Goal: Task Accomplishment & Management: Complete application form

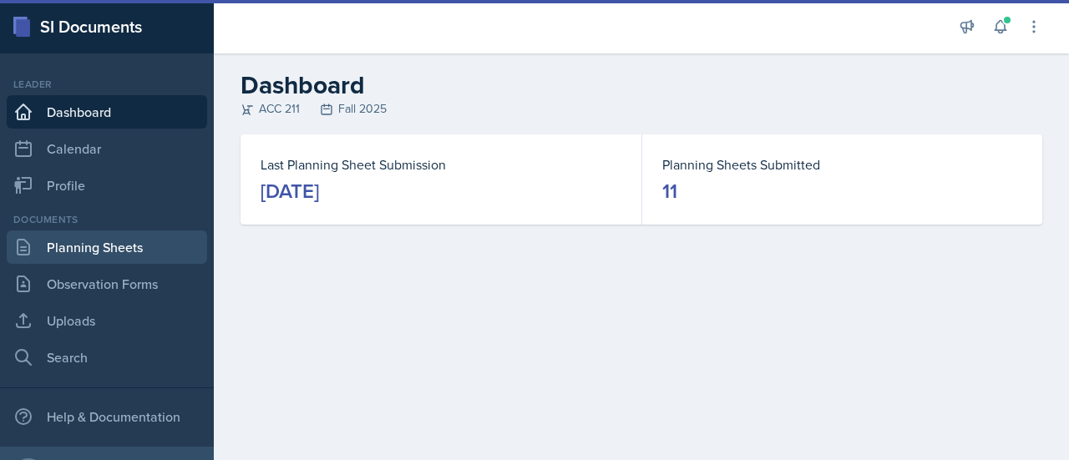
click at [67, 245] on link "Planning Sheets" at bounding box center [107, 246] width 200 height 33
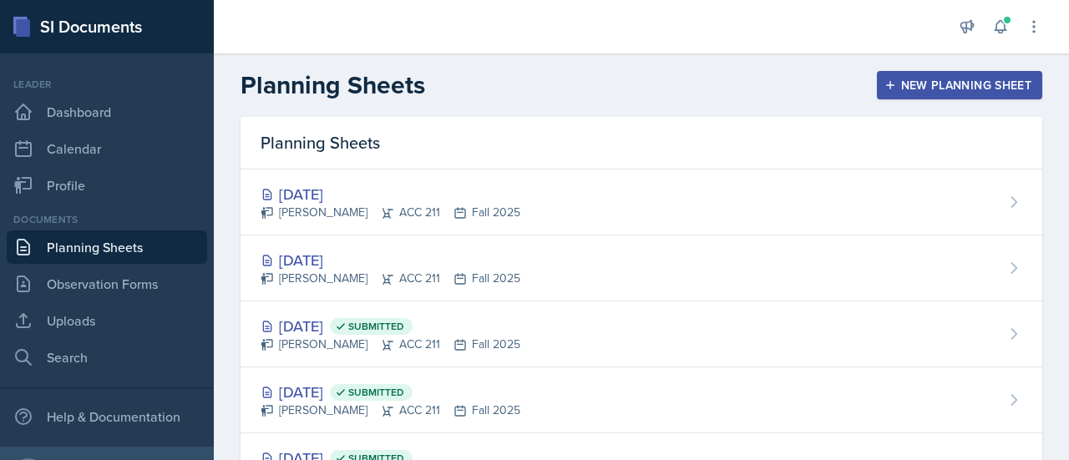
click at [1007, 78] on div "New Planning Sheet" at bounding box center [960, 84] width 144 height 13
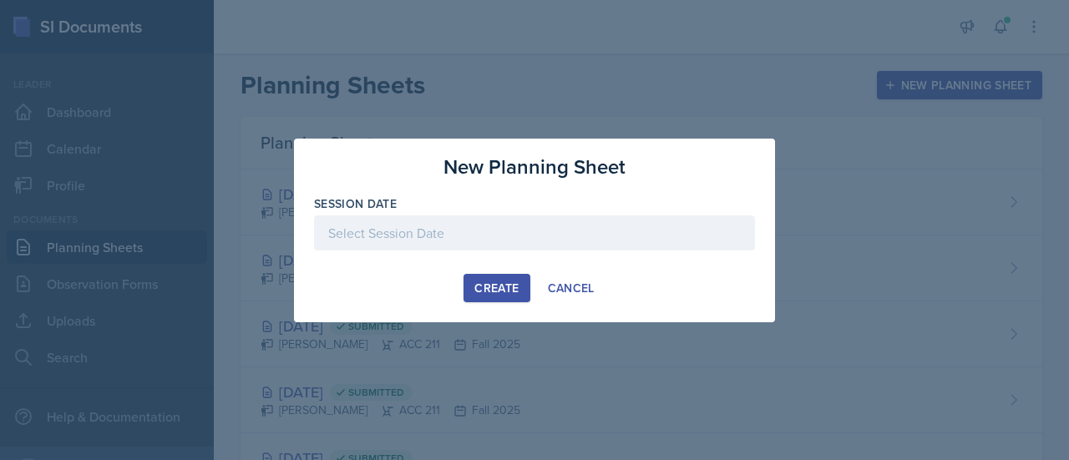
click at [458, 230] on div at bounding box center [534, 232] width 441 height 35
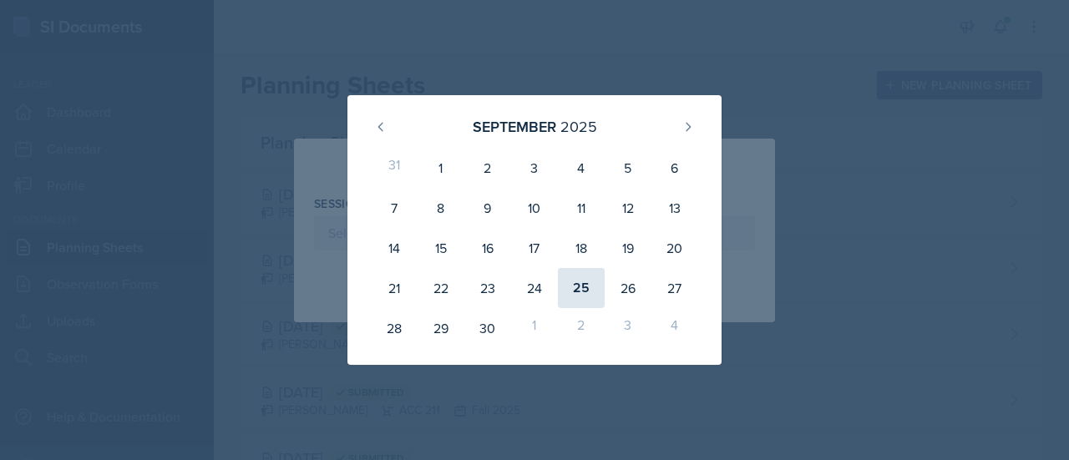
click at [590, 291] on div "25" at bounding box center [581, 288] width 47 height 40
type input "[DATE]"
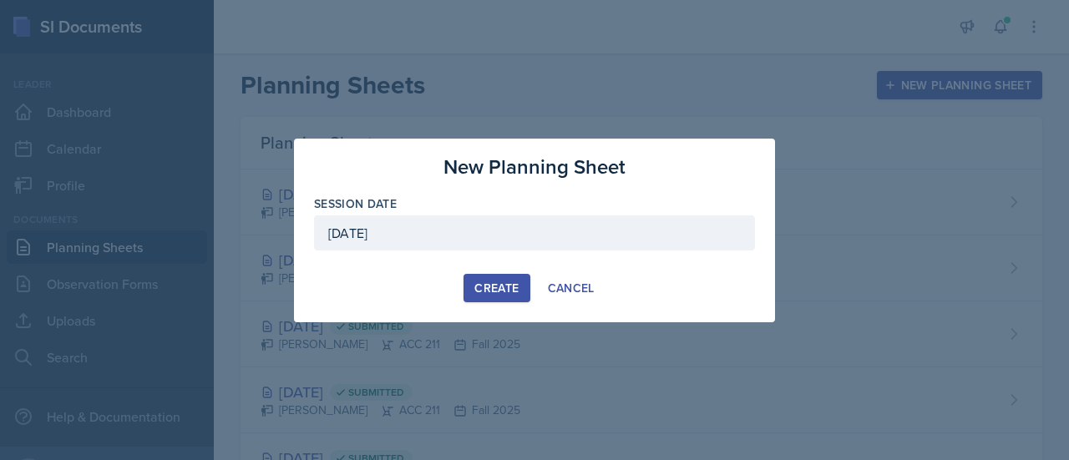
click at [472, 295] on button "Create" at bounding box center [496, 288] width 66 height 28
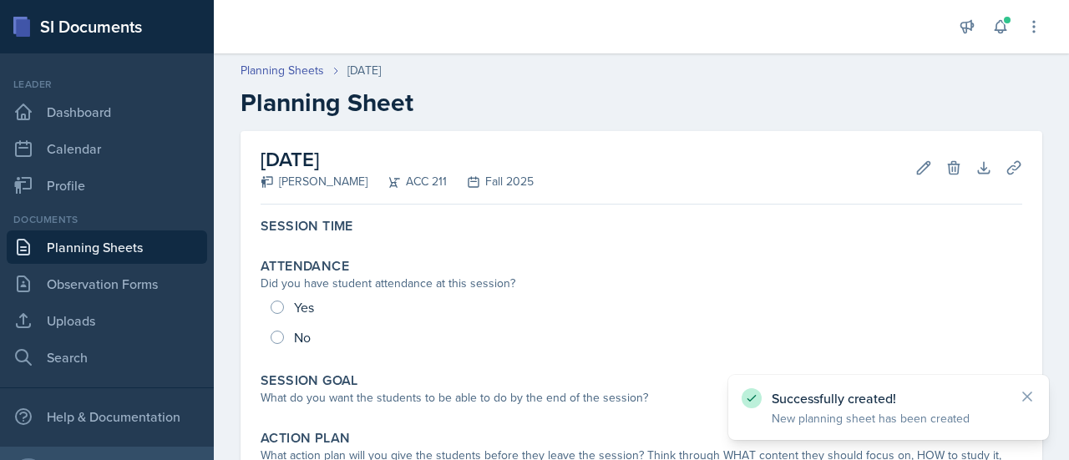
scroll to position [83, 0]
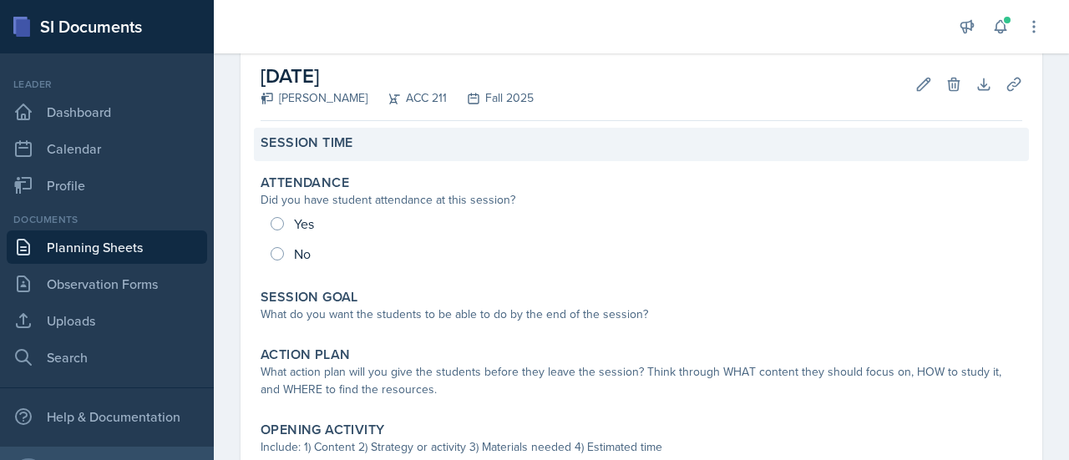
click at [316, 136] on label "Session Time" at bounding box center [306, 142] width 93 height 17
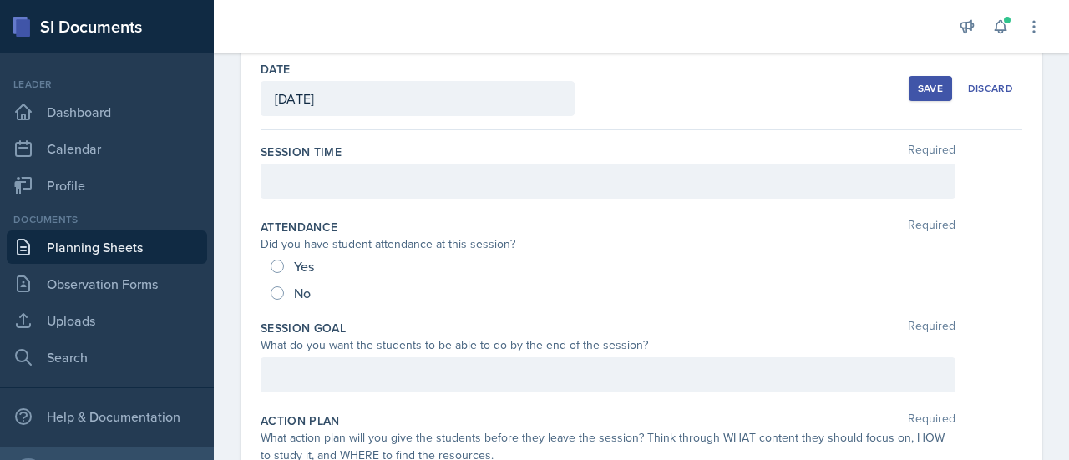
scroll to position [77, 0]
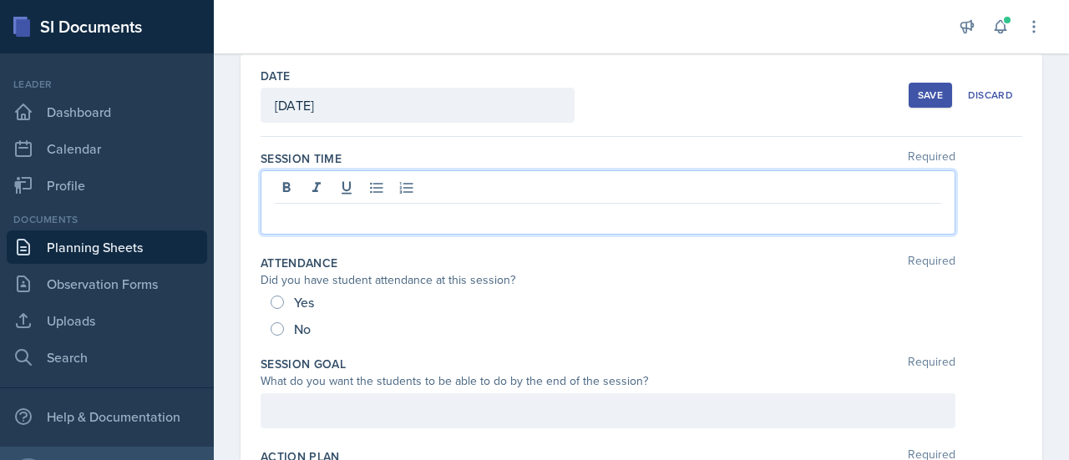
click at [315, 184] on div at bounding box center [607, 202] width 695 height 64
click at [277, 296] on input "Yes" at bounding box center [277, 302] width 13 height 13
radio input "true"
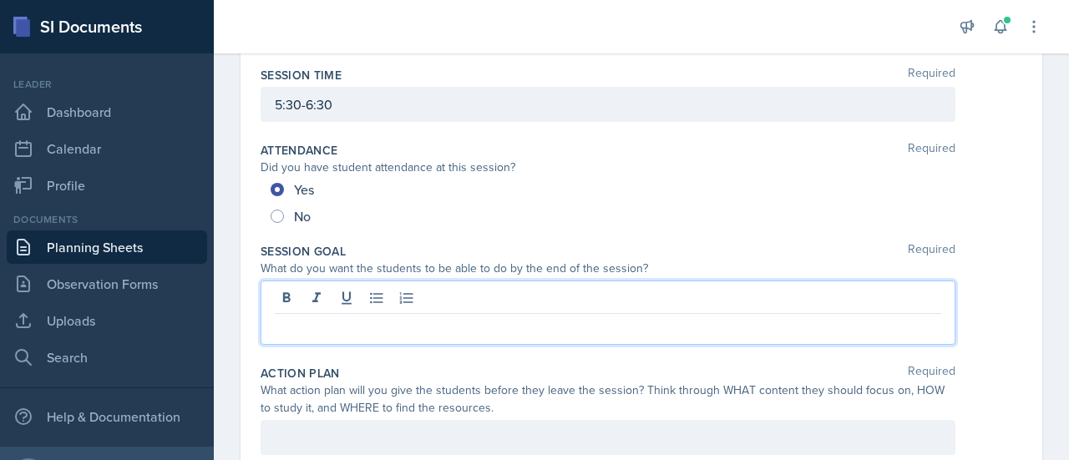
click at [311, 317] on p at bounding box center [608, 327] width 666 height 20
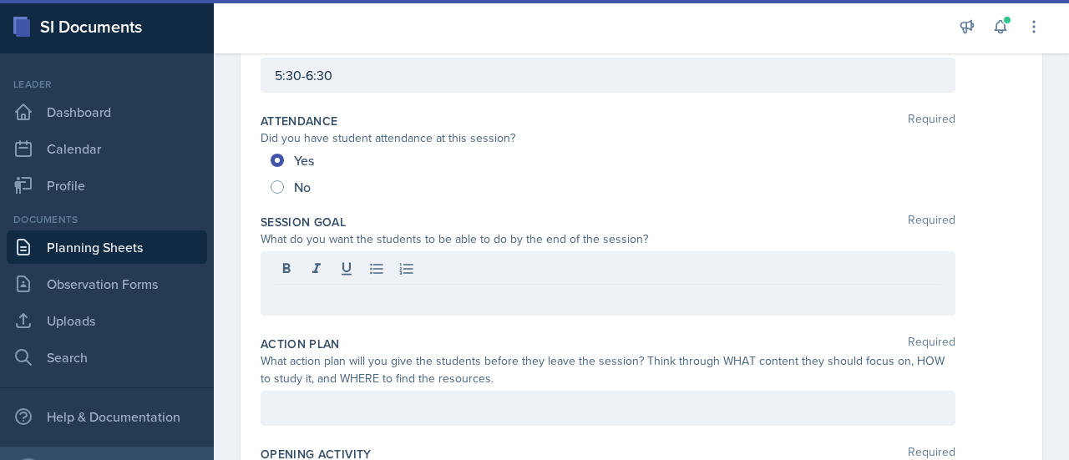
click at [367, 299] on p at bounding box center [608, 298] width 666 height 20
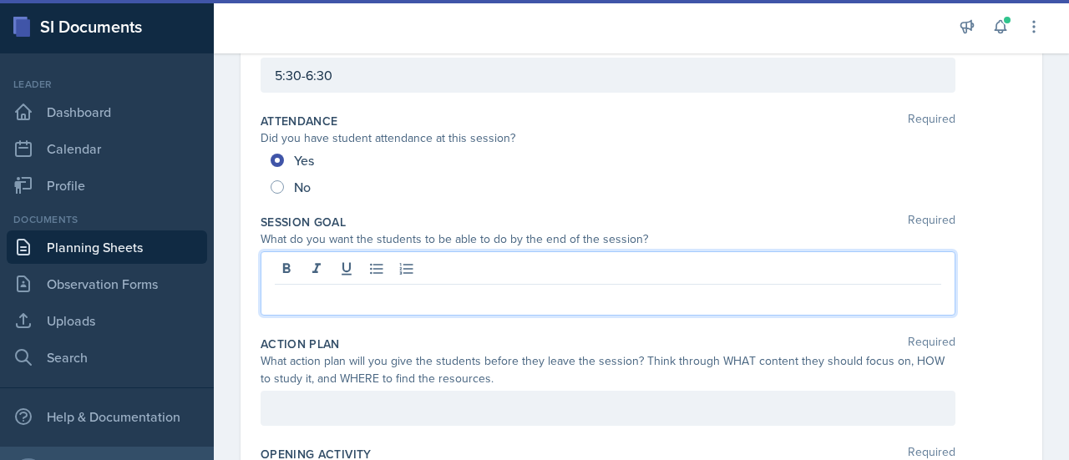
paste div
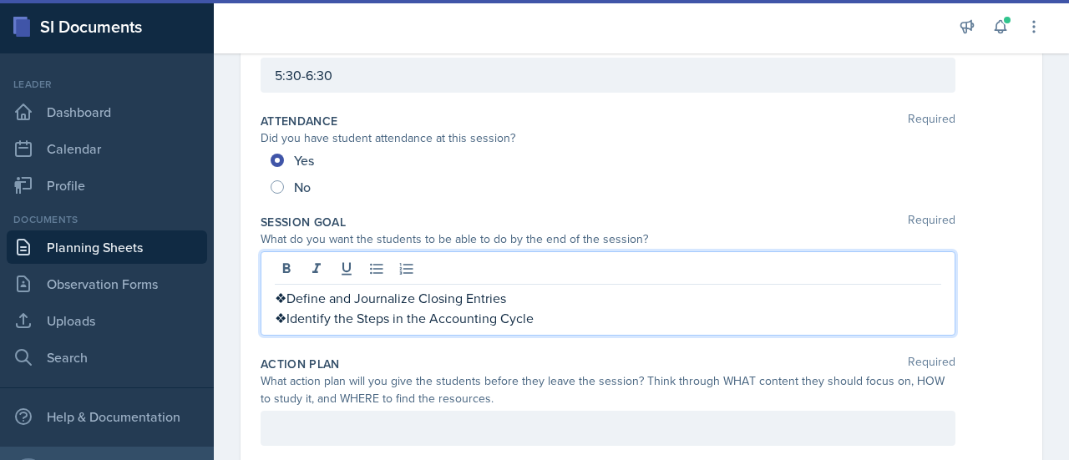
scroll to position [357, 0]
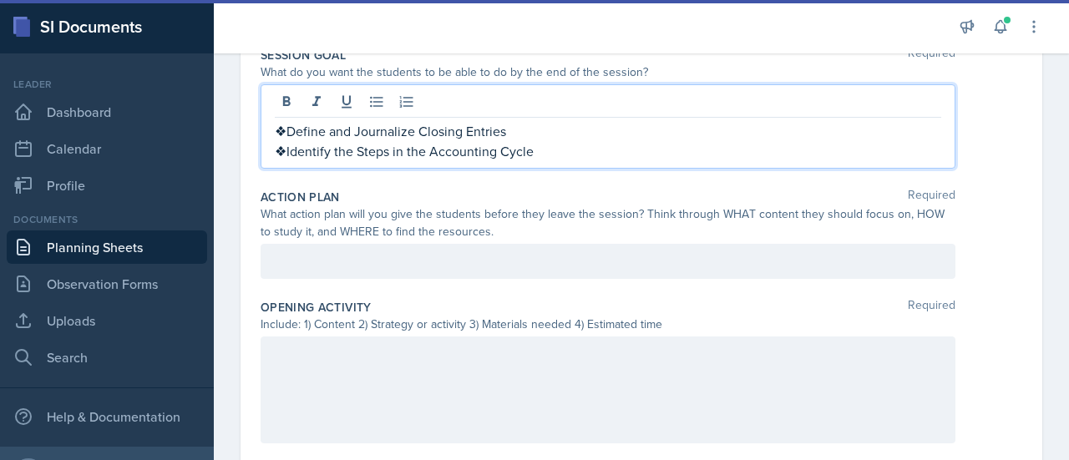
click at [285, 124] on p "❖Define and Journalize Closing Entries" at bounding box center [608, 131] width 666 height 20
click at [284, 153] on p "❖Identify the Steps in the Accounting Cycle" at bounding box center [608, 151] width 666 height 20
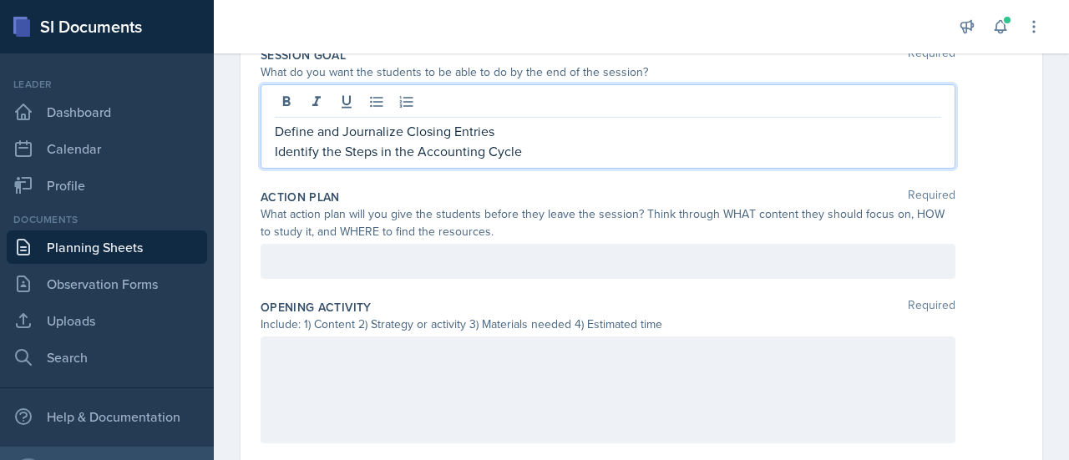
click at [463, 246] on div at bounding box center [607, 261] width 695 height 35
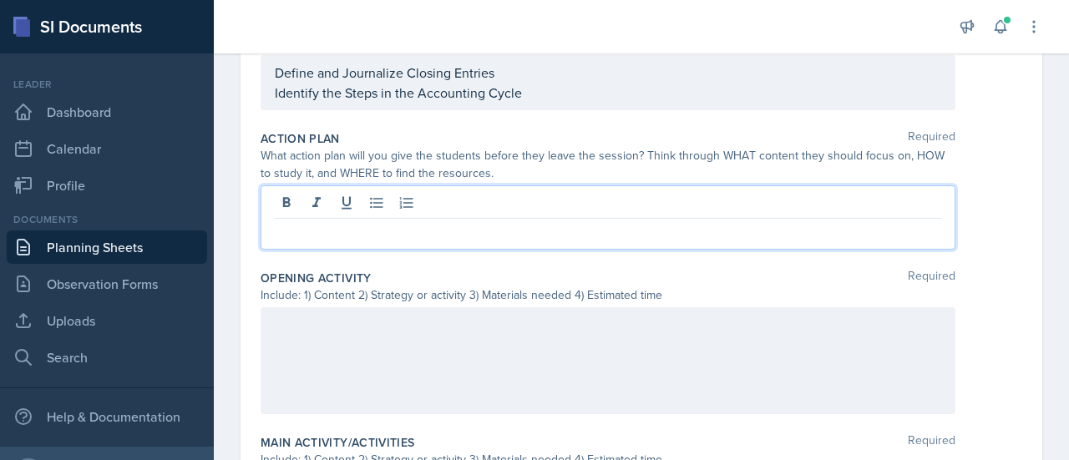
paste div
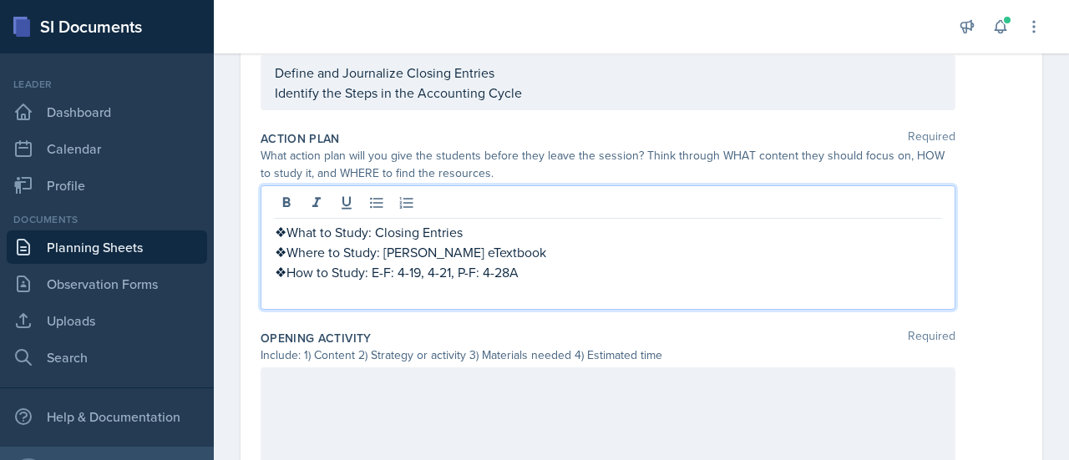
click at [290, 225] on p "❖What to Study: Closing Entries" at bounding box center [608, 232] width 666 height 20
click at [287, 251] on p "❖Where to Study: [PERSON_NAME] eTextbook" at bounding box center [608, 252] width 666 height 20
click at [288, 267] on p "❖How to Study: E-F: 4-19, 4-21, P-F: 4-28A" at bounding box center [608, 272] width 666 height 20
click at [569, 279] on p "How to Study: E-F: 4-19, 4-21, P-F: 4-28A" at bounding box center [608, 272] width 666 height 20
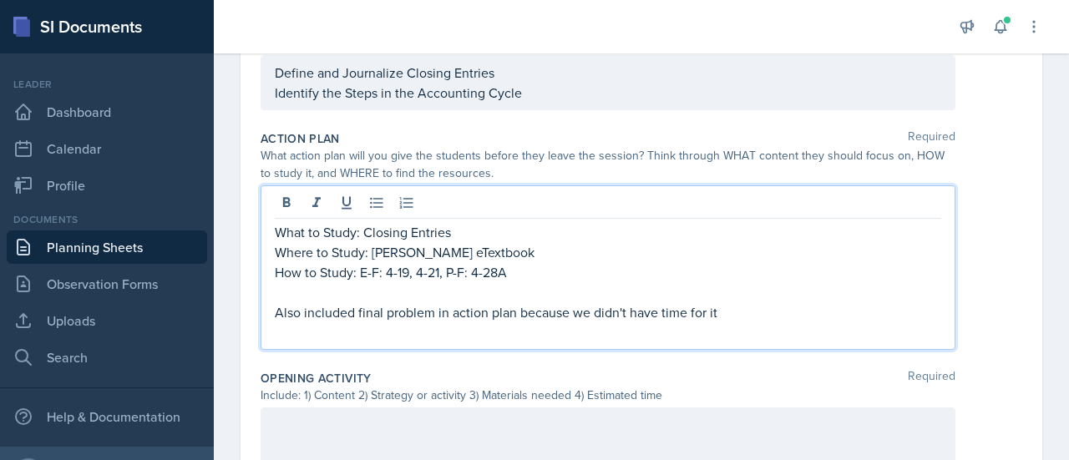
click at [744, 313] on p "Also included final problem in action plan because we didn't have time for it" at bounding box center [608, 312] width 666 height 20
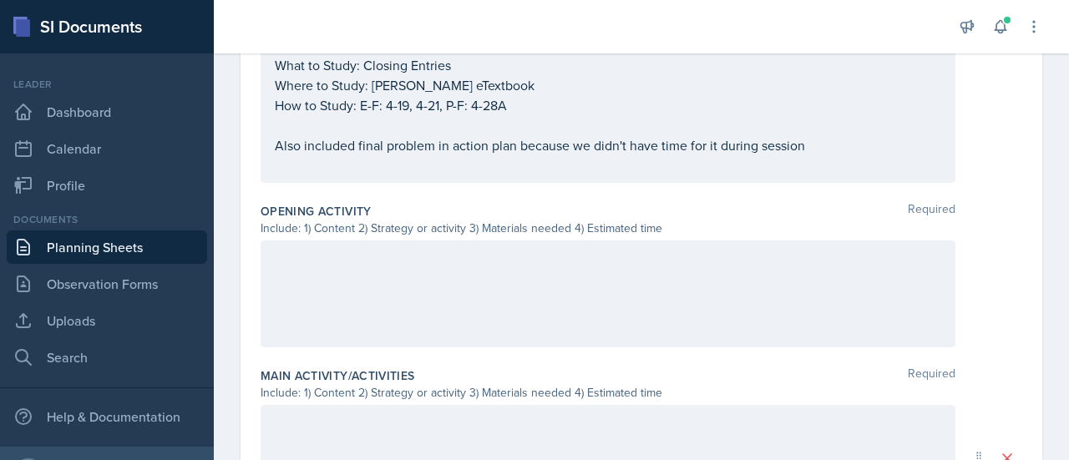
click at [302, 271] on div at bounding box center [607, 293] width 695 height 107
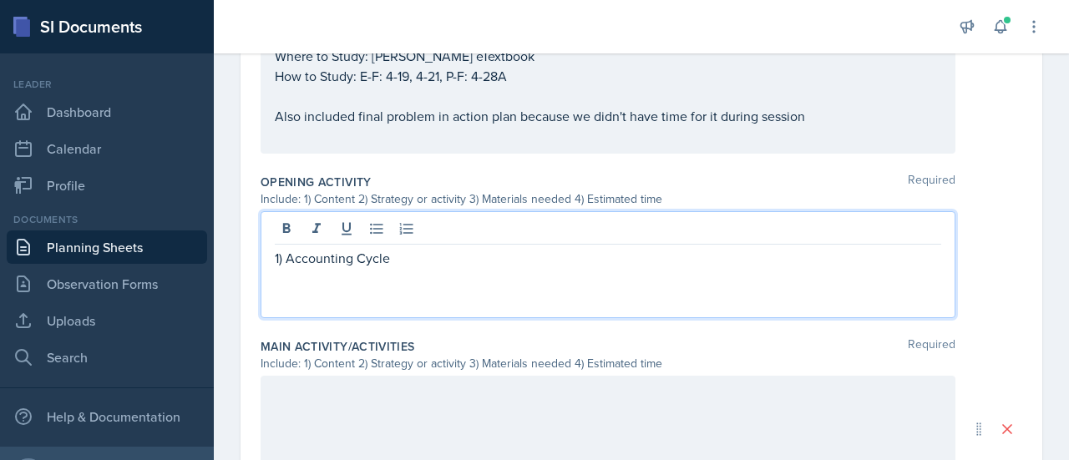
click at [418, 248] on p "1) Accounting Cycle" at bounding box center [608, 258] width 666 height 20
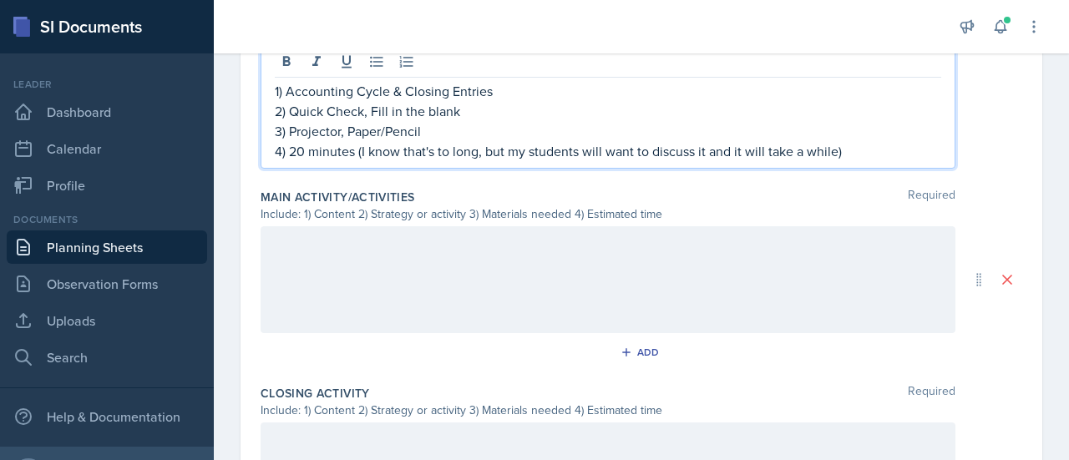
click at [412, 245] on p at bounding box center [608, 244] width 666 height 20
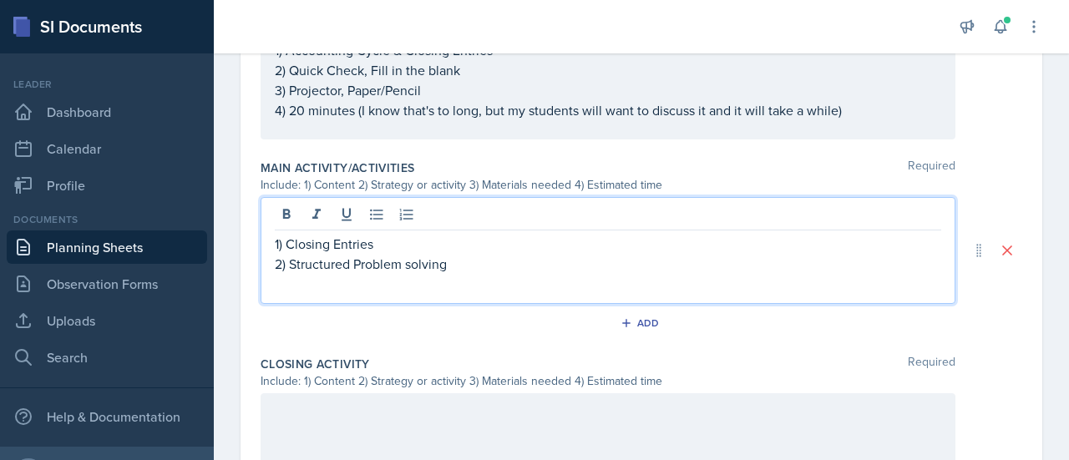
click at [459, 263] on p "2) Structured Problem solving" at bounding box center [608, 264] width 666 height 20
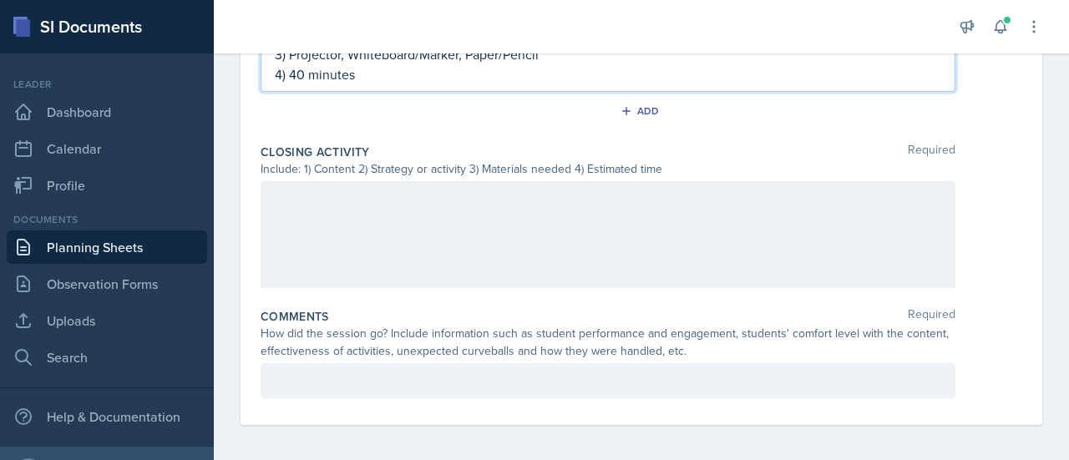
click at [459, 263] on div at bounding box center [607, 234] width 695 height 107
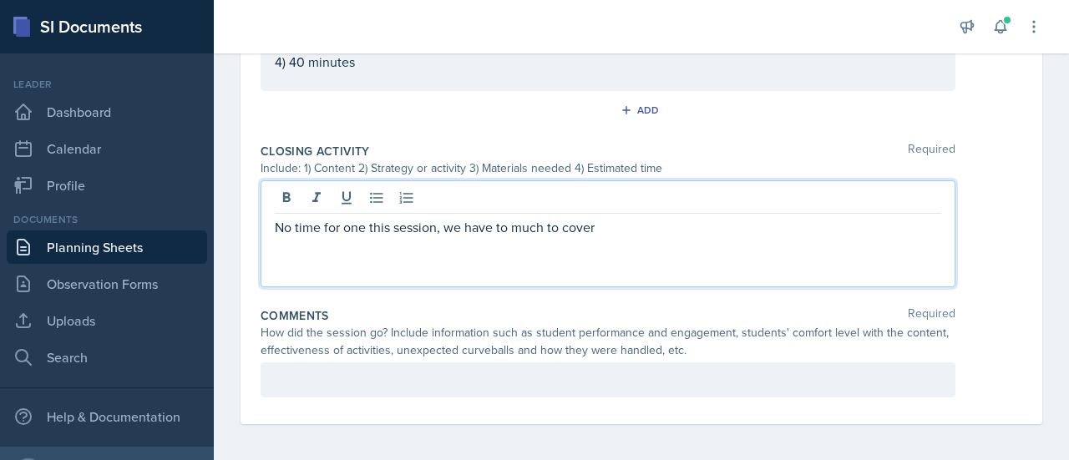
click at [456, 363] on div at bounding box center [607, 379] width 695 height 35
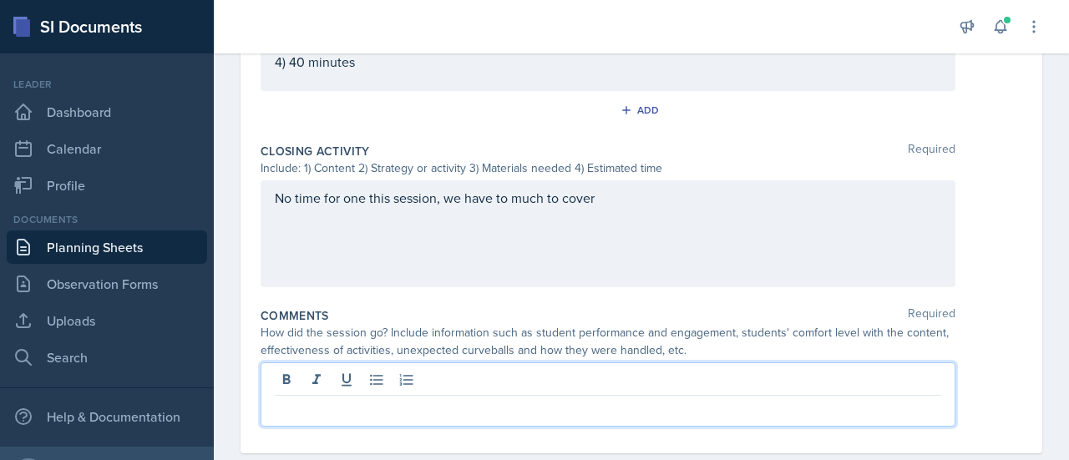
scroll to position [973, 0]
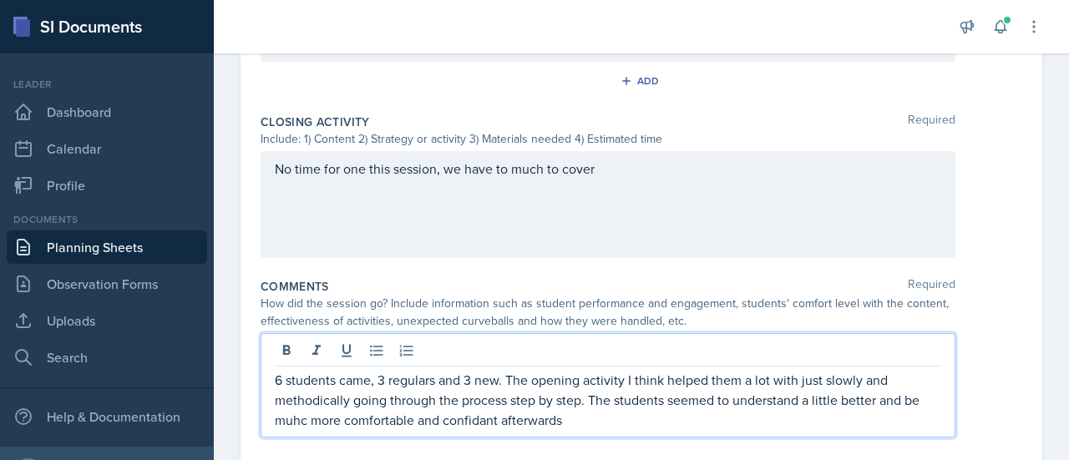
click at [301, 422] on p "6 students came, 3 regulars and 3 new. The opening activity I think helped them…" at bounding box center [608, 400] width 666 height 60
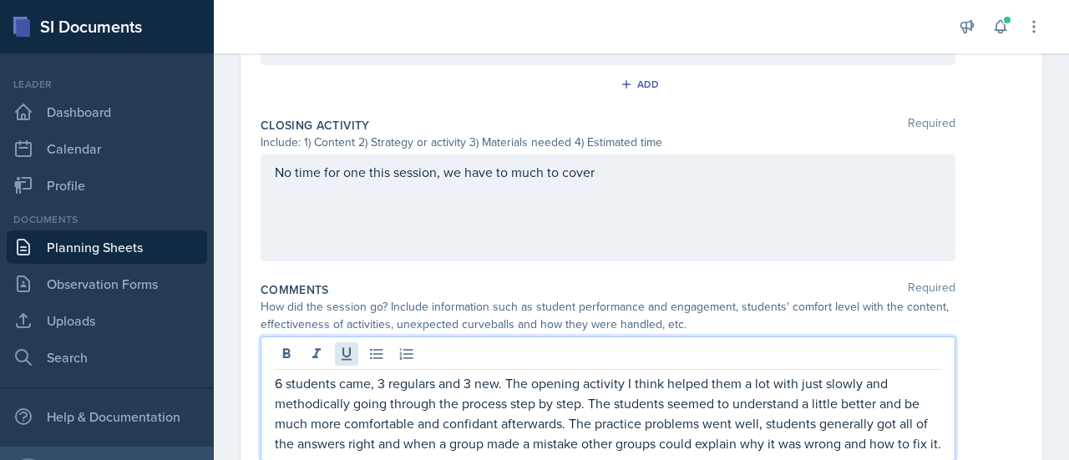
scroll to position [1054, 0]
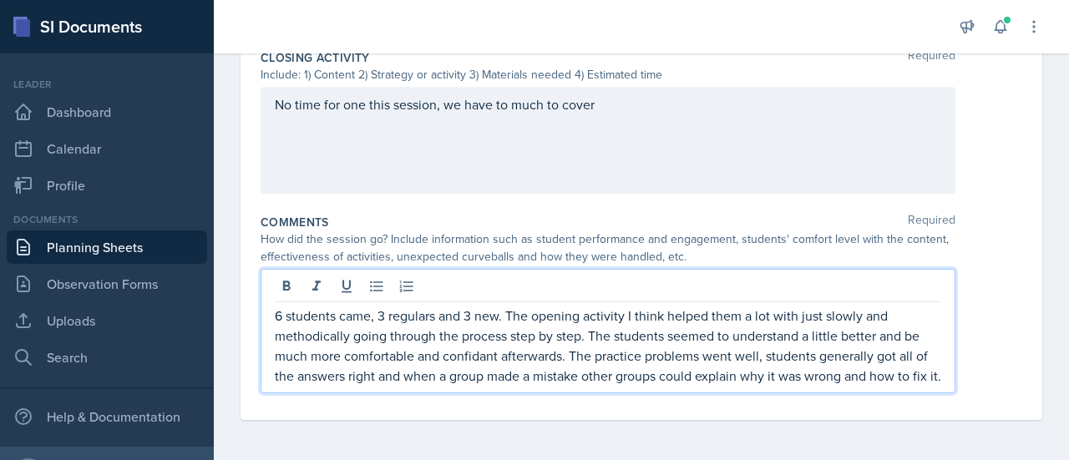
click at [376, 377] on p "6 students came, 3 regulars and 3 new. The opening activity I think helped them…" at bounding box center [608, 346] width 666 height 80
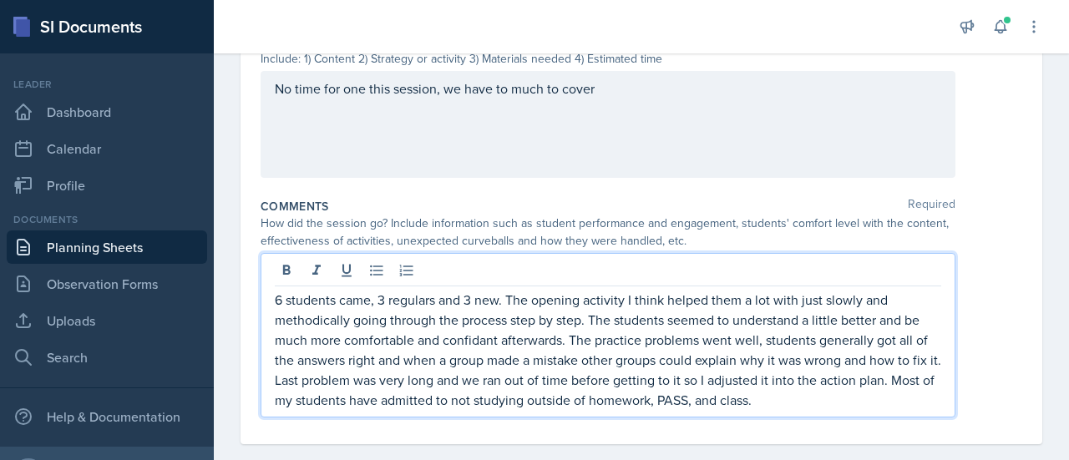
click at [407, 403] on p "6 students came, 3 regulars and 3 new. The opening activity I think helped them…" at bounding box center [608, 350] width 666 height 120
click at [825, 400] on p "6 students came, 3 regulars and 3 new. The opening activity I think helped them…" at bounding box center [608, 350] width 666 height 120
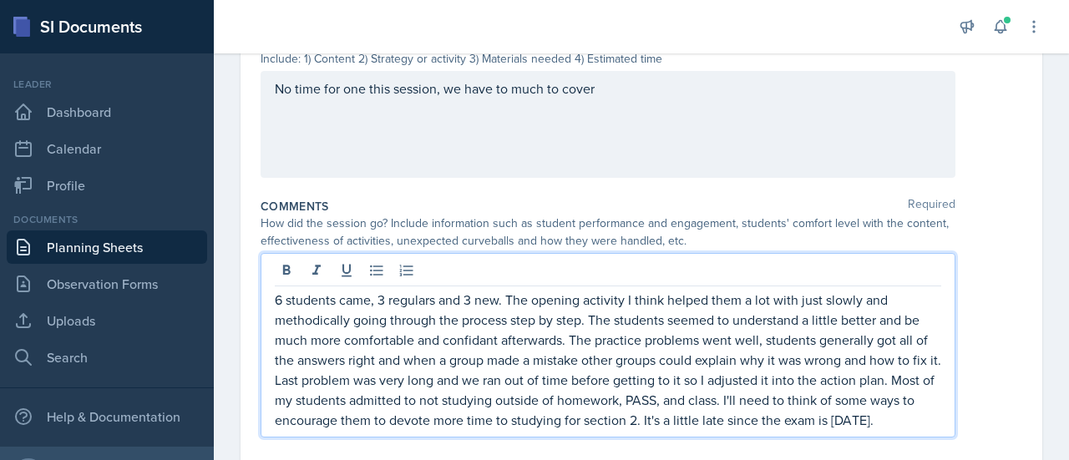
click at [769, 420] on p "6 students came, 3 regulars and 3 new. The opening activity I think helped them…" at bounding box center [608, 360] width 666 height 140
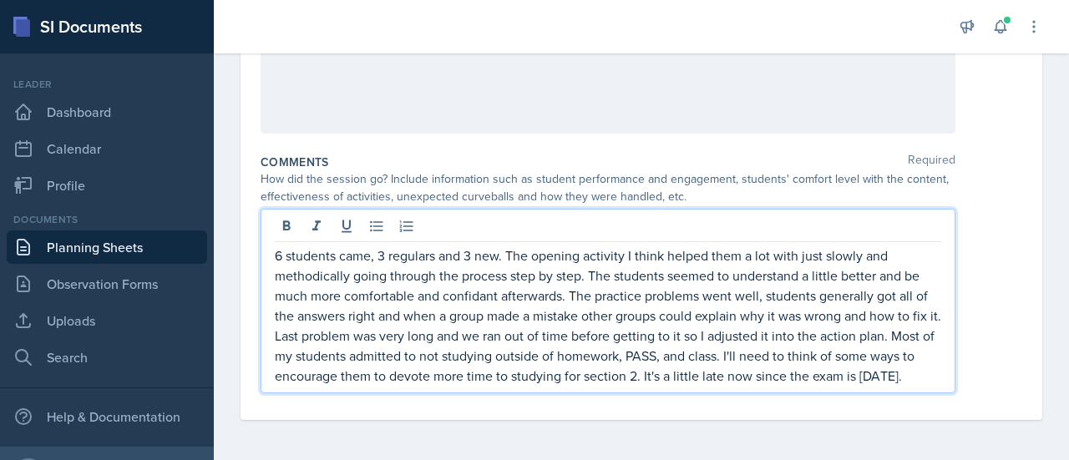
click at [280, 375] on p "6 students came, 3 regulars and 3 new. The opening activity I think helped them…" at bounding box center [608, 315] width 666 height 140
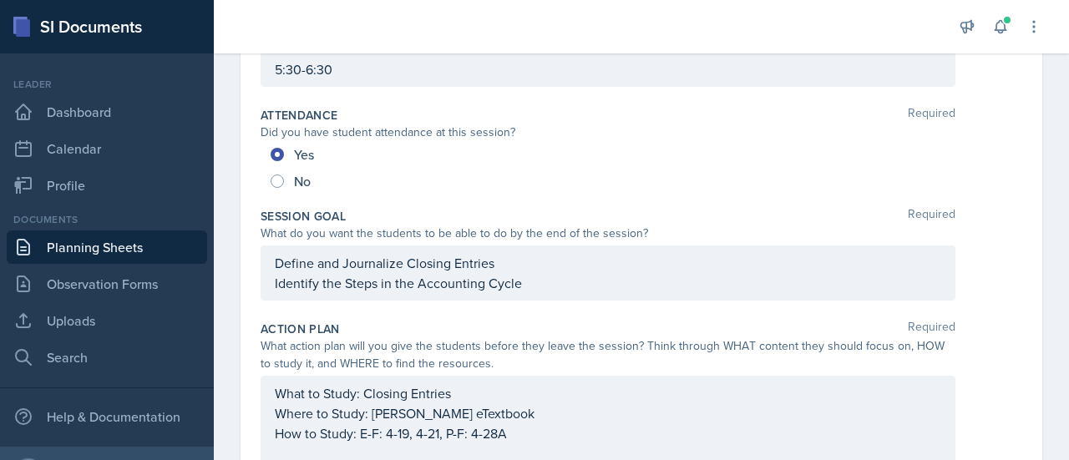
scroll to position [0, 0]
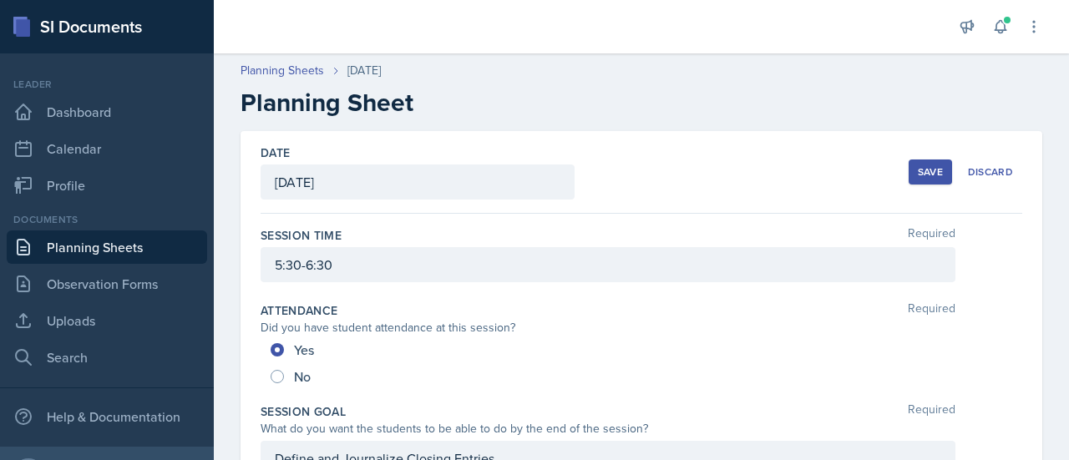
click at [923, 177] on div "Save" at bounding box center [930, 171] width 25 height 13
